Goal: Task Accomplishment & Management: Manage account settings

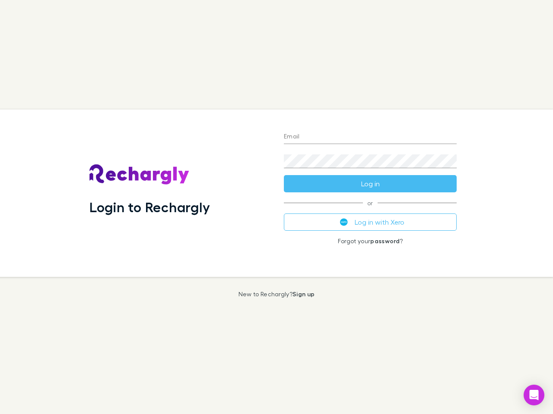
click at [276, 207] on div "Login to Rechargly" at bounding box center [179, 194] width 194 height 168
click at [370, 137] on input "Email" at bounding box center [370, 137] width 173 height 14
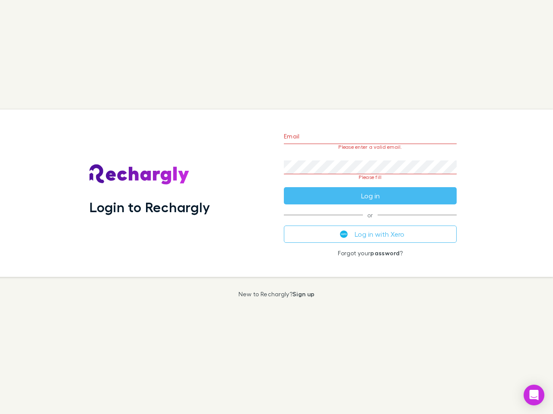
click at [370, 184] on form "Email Please enter a valid email. Password Please fill Log in" at bounding box center [370, 163] width 173 height 81
click at [370, 222] on div "Email Please enter a valid email. Password Please fill Log in or Log in with Xe…" at bounding box center [370, 194] width 187 height 168
click at [534, 395] on icon "Open Intercom Messenger" at bounding box center [533, 395] width 9 height 10
